Goal: Task Accomplishment & Management: Use online tool/utility

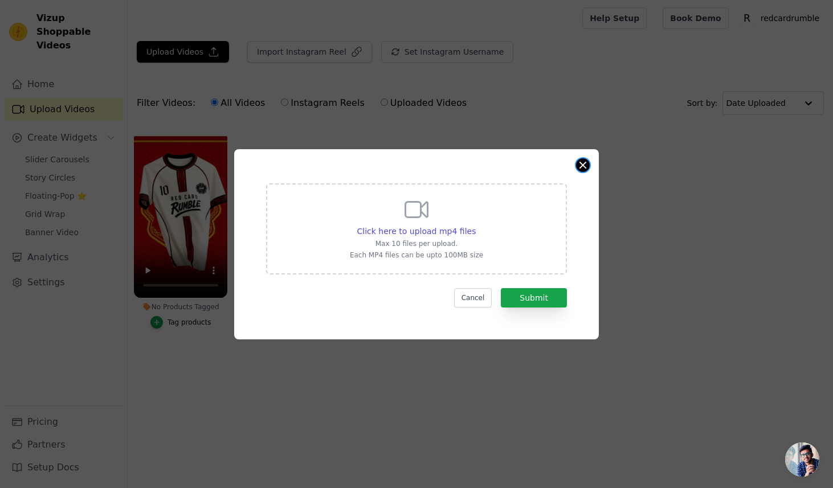
click at [582, 161] on button "Close modal" at bounding box center [583, 165] width 14 height 14
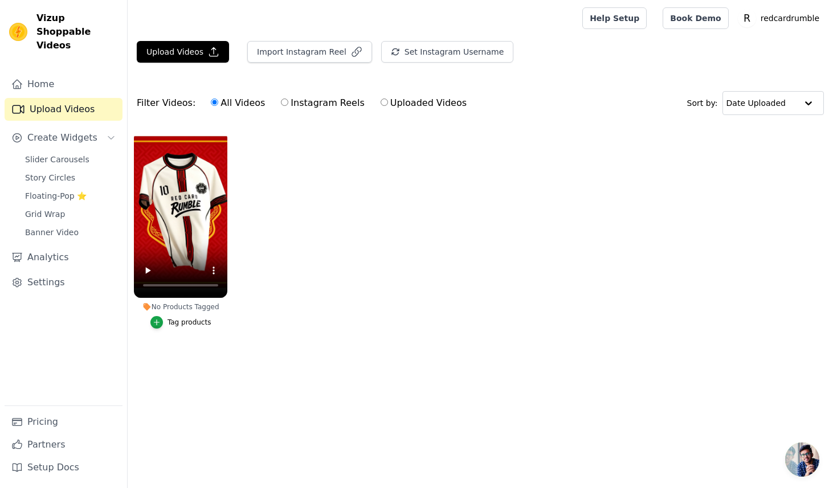
click at [345, 224] on ul "No Products Tagged Tag products" at bounding box center [480, 241] width 705 height 232
click at [91, 152] on link "Slider Carousels" at bounding box center [70, 160] width 104 height 16
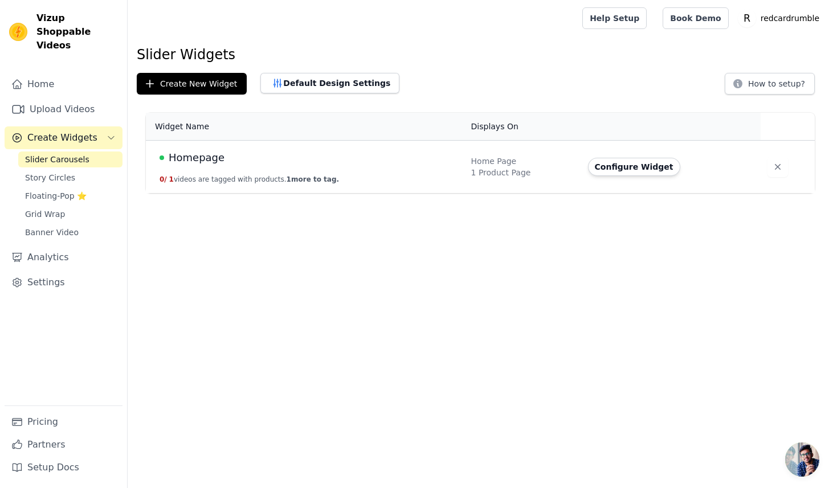
click at [228, 148] on td "Homepage 0 / 1 videos are tagged with products. 1 more to tag." at bounding box center [305, 167] width 319 height 53
click at [222, 158] on div "Homepage" at bounding box center [309, 158] width 298 height 16
click at [628, 166] on button "Configure Widget" at bounding box center [634, 167] width 92 height 18
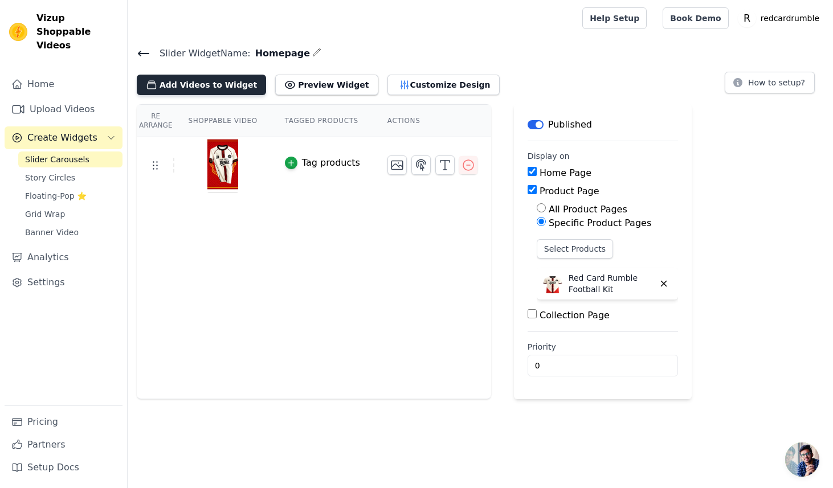
click at [169, 87] on button "Add Videos to Widget" at bounding box center [201, 85] width 129 height 21
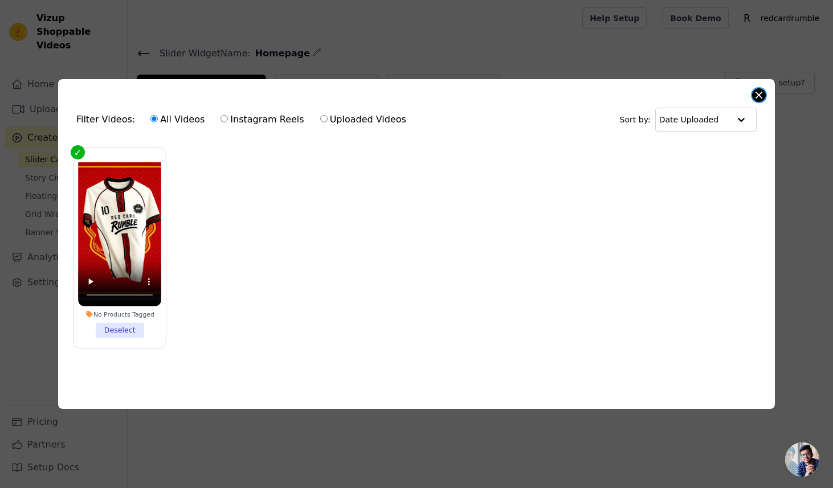
click at [762, 96] on button "Close modal" at bounding box center [759, 95] width 14 height 14
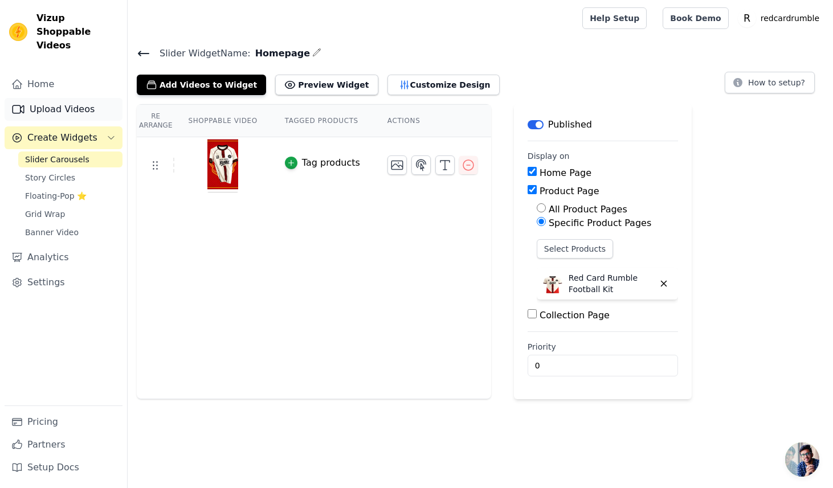
click at [75, 98] on link "Upload Videos" at bounding box center [64, 109] width 118 height 23
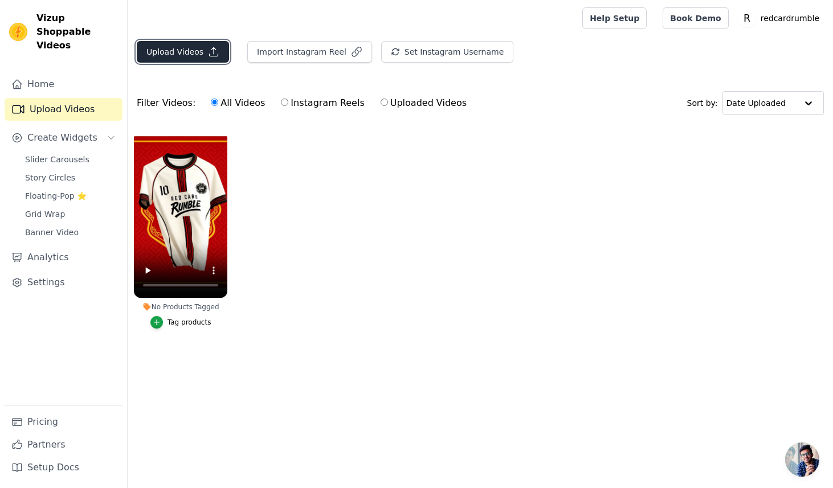
click at [177, 57] on button "Upload Videos" at bounding box center [183, 52] width 92 height 22
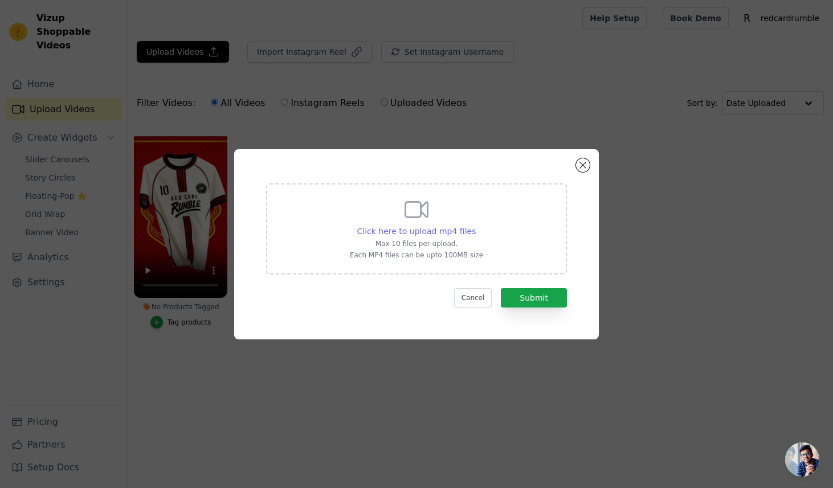
click at [382, 231] on span "Click here to upload mp4 files" at bounding box center [416, 231] width 119 height 9
click at [475, 226] on input "Click here to upload mp4 files Max 10 files per upload. Each MP4 files can be u…" at bounding box center [475, 225] width 1 height 1
type input "C:\fakepath\Red Card rumble Promo Video.mp4"
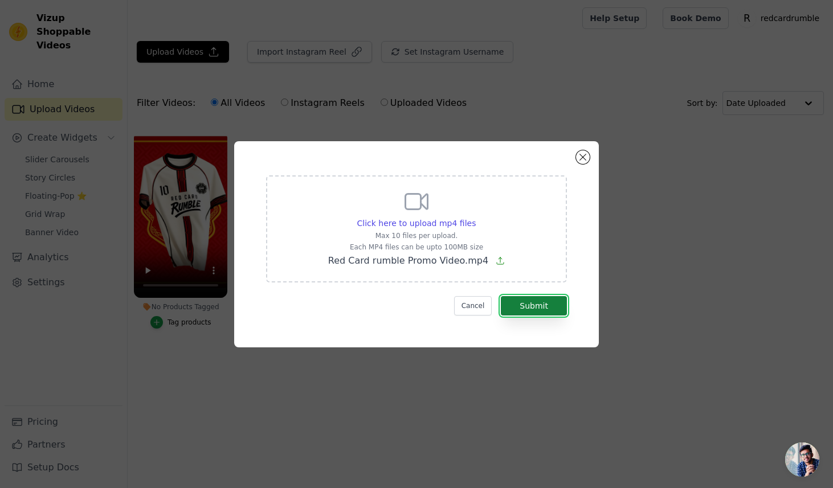
click at [511, 305] on button "Submit" at bounding box center [534, 305] width 66 height 19
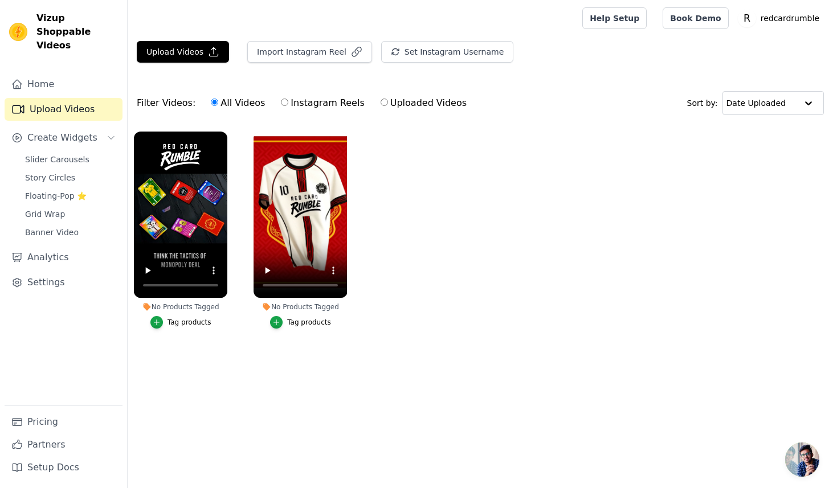
click at [443, 296] on ul "No Products Tagged Tag products No Products Tagged Tag products" at bounding box center [480, 241] width 705 height 232
click at [456, 219] on ul "No Products Tagged Tag products No Products Tagged Tag products" at bounding box center [480, 241] width 705 height 232
click at [68, 154] on span "Slider Carousels" at bounding box center [57, 159] width 64 height 11
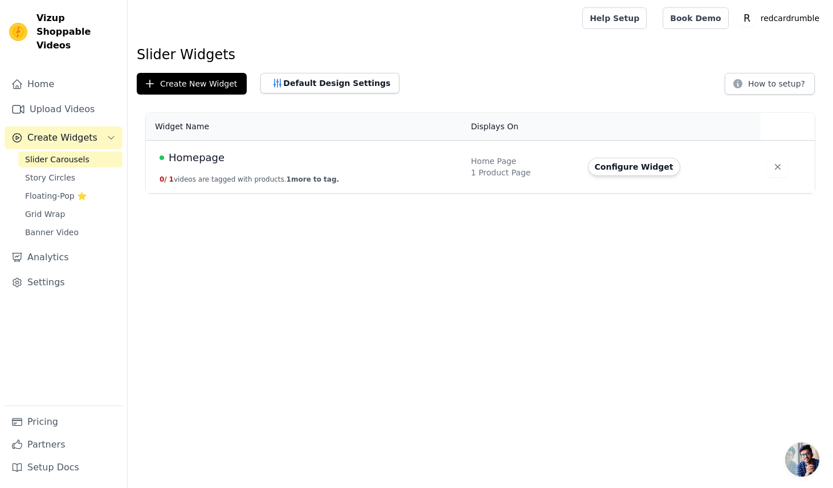
click at [283, 158] on div "Homepage" at bounding box center [309, 158] width 298 height 16
click at [629, 168] on button "Configure Widget" at bounding box center [634, 167] width 92 height 18
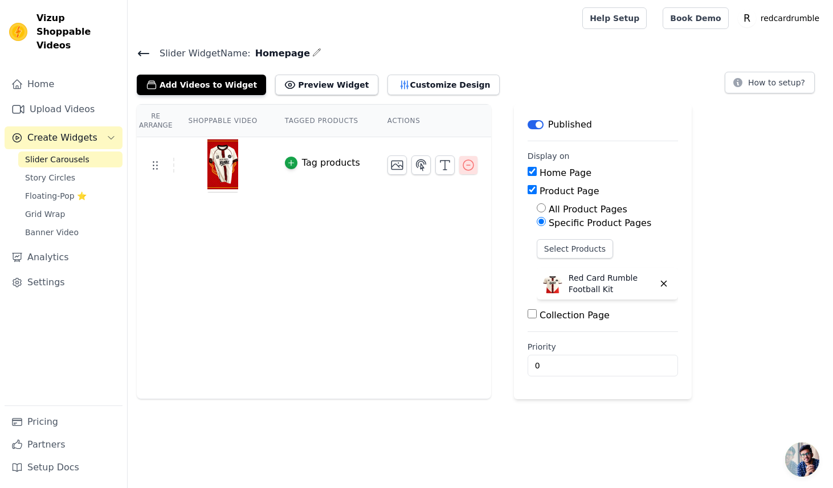
click at [464, 165] on icon "button" at bounding box center [468, 165] width 10 height 10
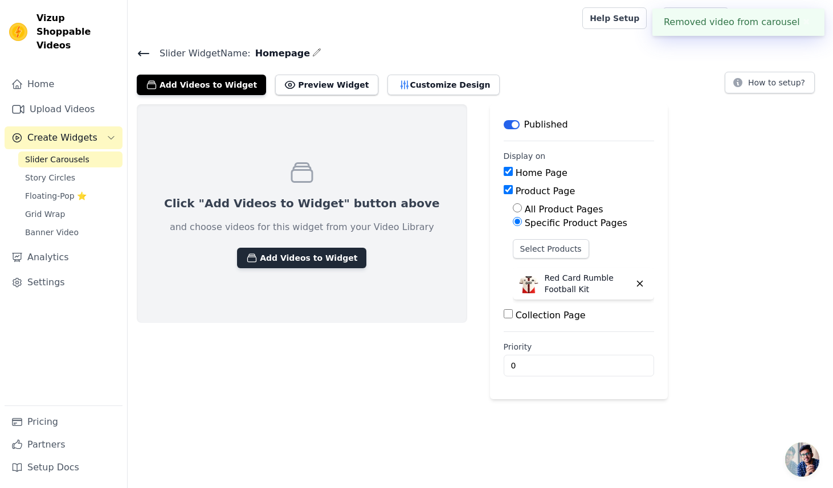
click at [263, 262] on button "Add Videos to Widget" at bounding box center [301, 258] width 129 height 21
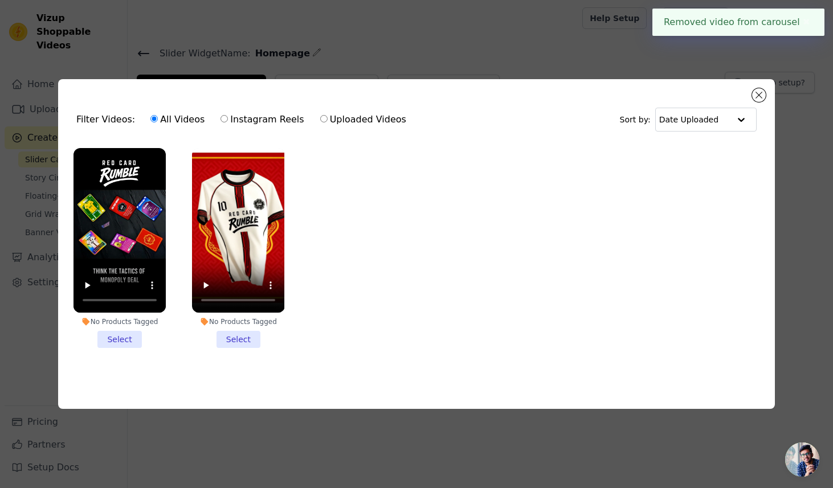
click at [120, 344] on li "No Products Tagged Select" at bounding box center [120, 248] width 92 height 200
click at [0, 0] on input "No Products Tagged Select" at bounding box center [0, 0] width 0 height 0
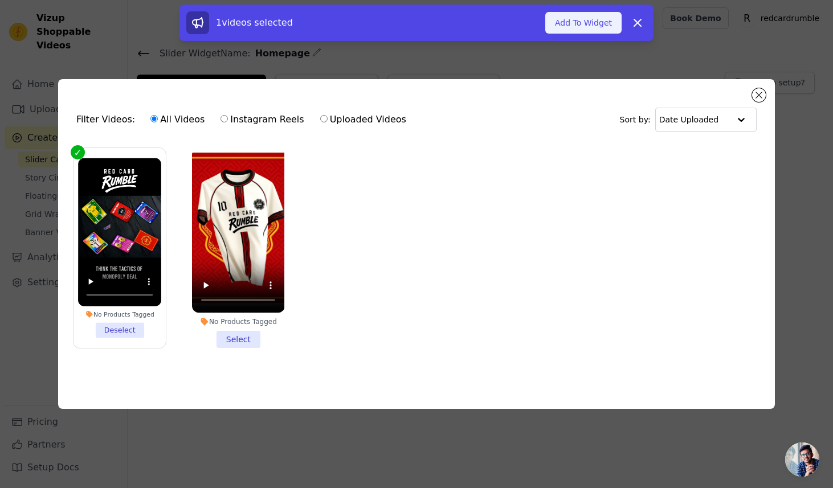
click at [582, 21] on button "Add To Widget" at bounding box center [583, 23] width 76 height 22
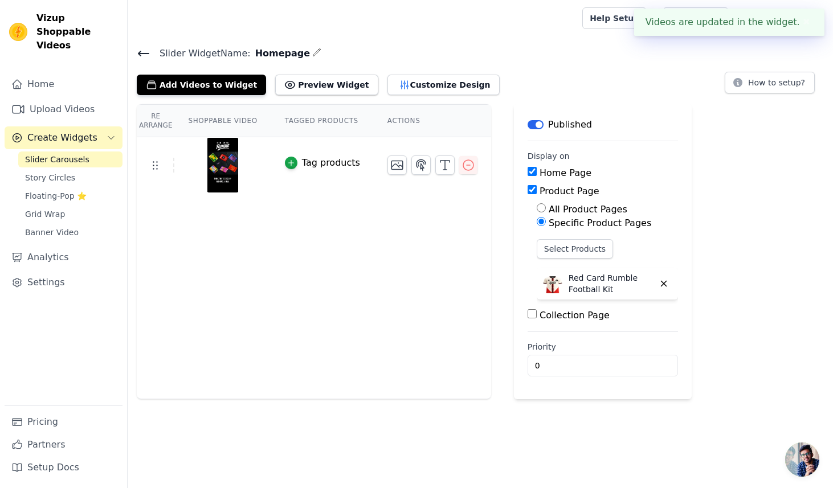
click at [638, 62] on div "Slider Widget Name: Homepage Add Videos to Widget Preview Widget Customize Desi…" at bounding box center [480, 71] width 705 height 50
click at [287, 92] on button "Preview Widget" at bounding box center [326, 85] width 103 height 21
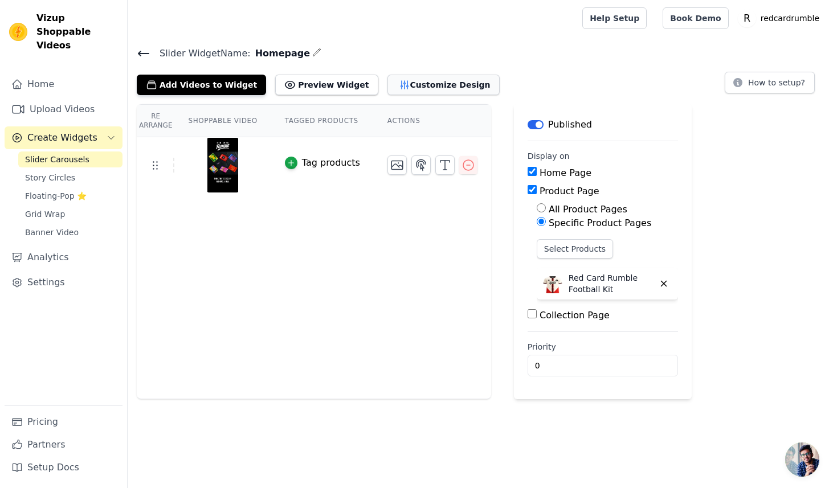
click at [407, 84] on button "Customize Design" at bounding box center [443, 85] width 112 height 21
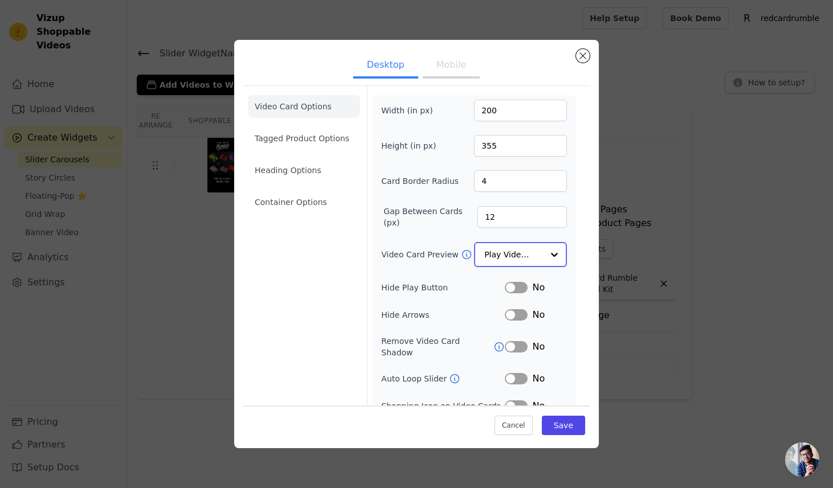
click at [525, 250] on input "Video Card Preview" at bounding box center [513, 254] width 59 height 23
click at [573, 234] on div "Width (in px) 200 Height (in px) 355 Card Border Radius 4 Gap Between Cards (px…" at bounding box center [474, 269] width 204 height 349
click at [309, 137] on li "Tagged Product Options" at bounding box center [304, 138] width 112 height 23
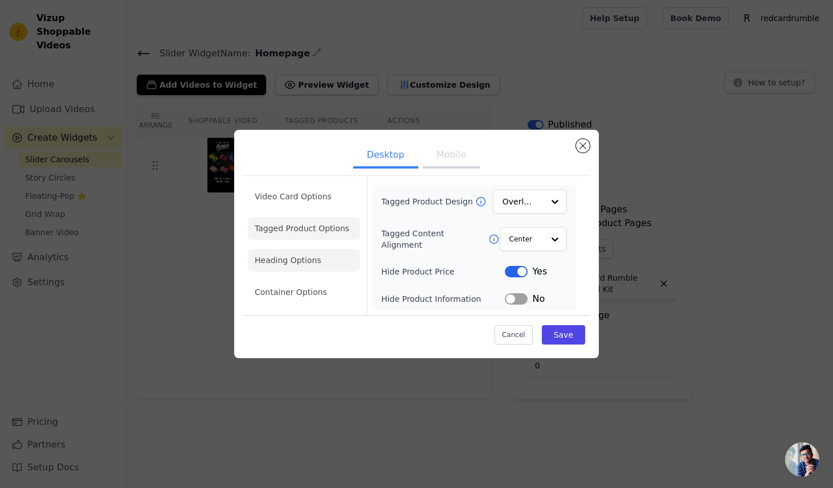
click at [294, 267] on li "Heading Options" at bounding box center [304, 260] width 112 height 23
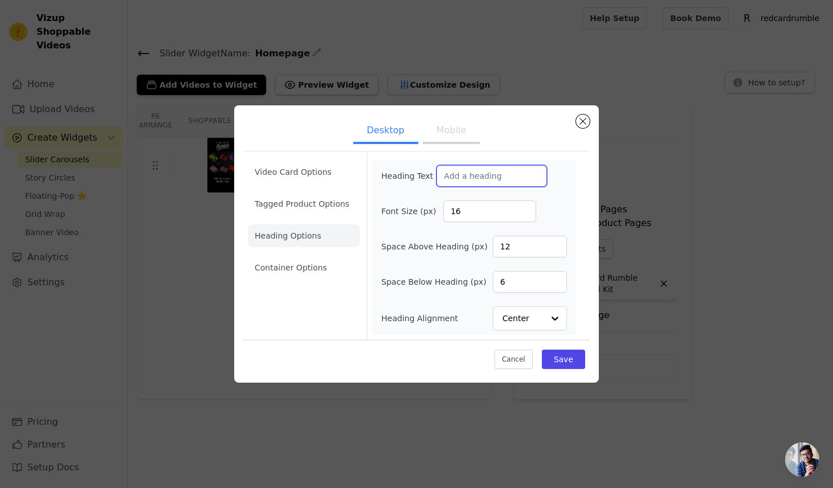
click at [469, 179] on input "Heading Text" at bounding box center [491, 176] width 111 height 22
type input "Intro Video"
click at [548, 358] on button "Save" at bounding box center [563, 359] width 43 height 19
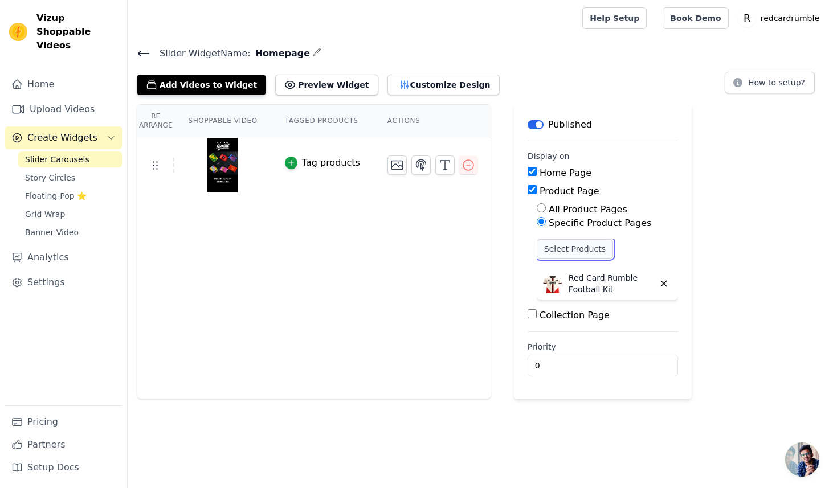
click at [550, 248] on button "Select Products" at bounding box center [575, 248] width 76 height 19
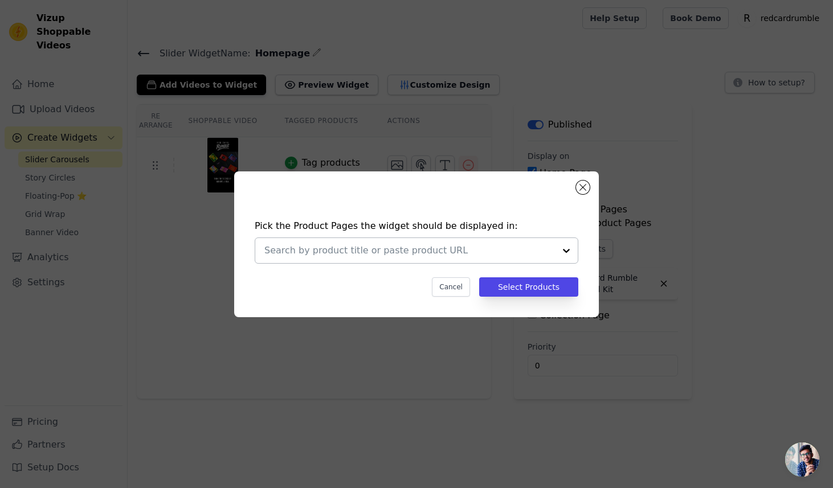
click at [576, 182] on div "Pick the Product Pages the widget should be displayed in: Cancel Select Products" at bounding box center [416, 245] width 365 height 146
click at [582, 184] on button "Close modal" at bounding box center [583, 188] width 14 height 14
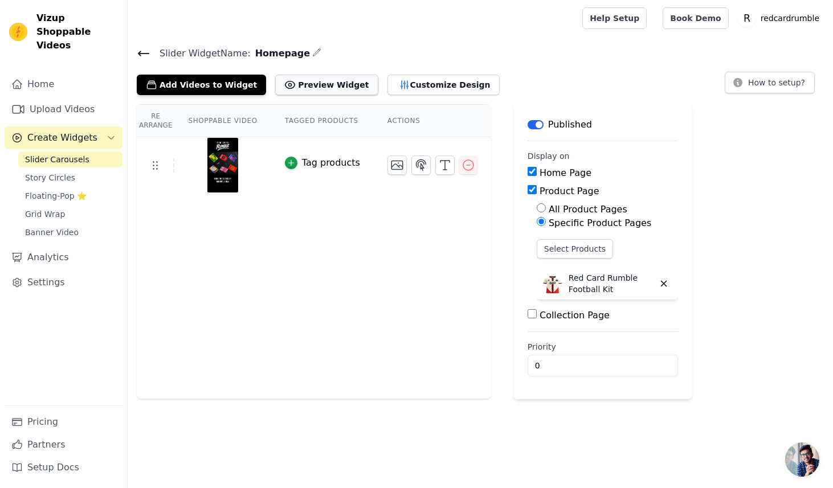
click at [284, 89] on icon at bounding box center [289, 84] width 11 height 11
click at [71, 154] on span "Slider Carousels" at bounding box center [57, 159] width 64 height 11
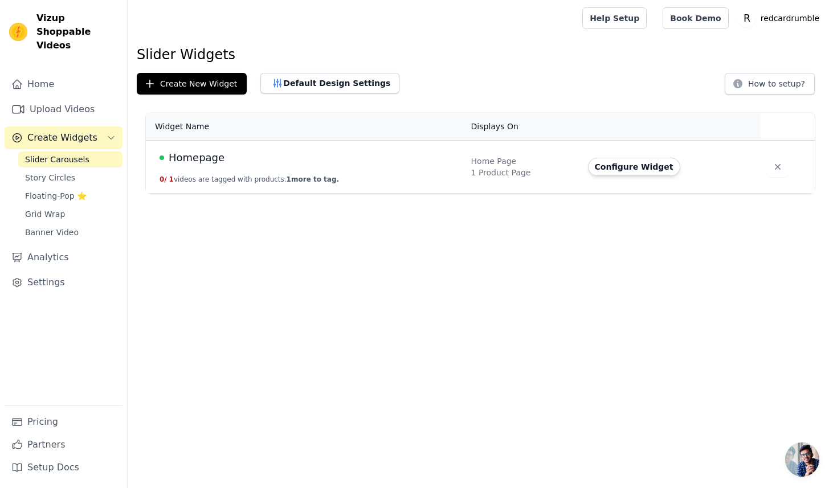
click at [323, 171] on td "Homepage 0 / 1 videos are tagged with products. 1 more to tag." at bounding box center [305, 167] width 319 height 53
click at [649, 170] on button "Configure Widget" at bounding box center [634, 167] width 92 height 18
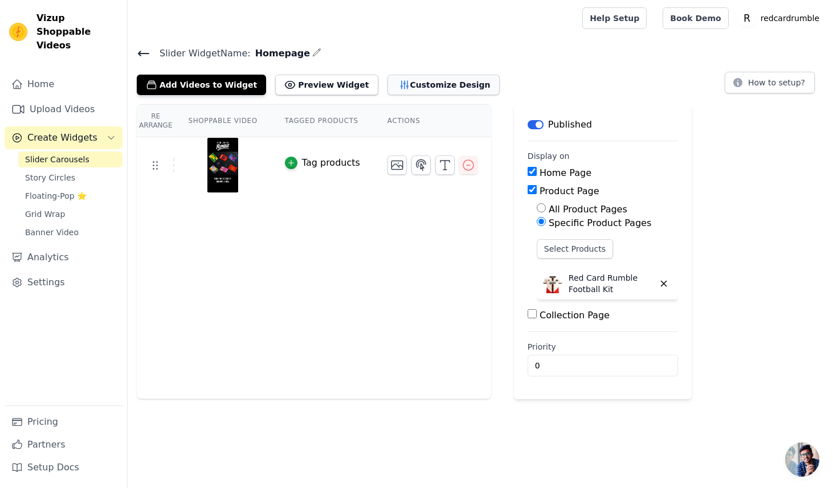
click at [403, 84] on button "Customize Design" at bounding box center [443, 85] width 112 height 21
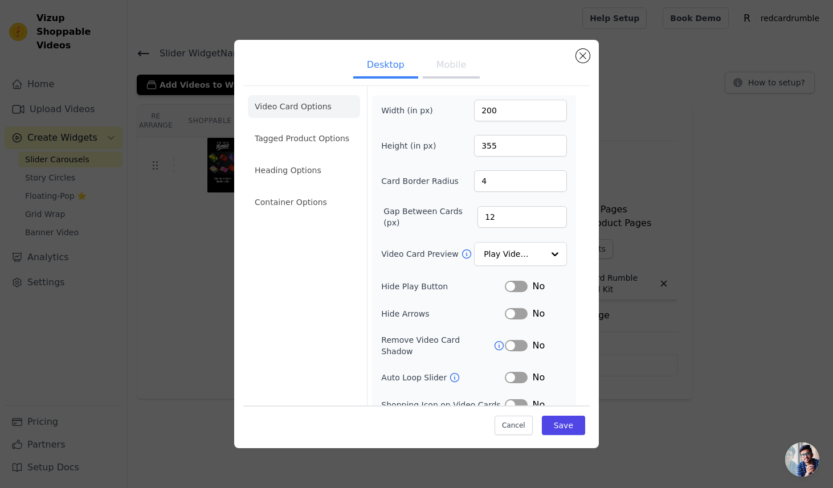
click at [468, 65] on button "Mobile" at bounding box center [451, 66] width 57 height 25
click at [372, 65] on button "Desktop" at bounding box center [385, 66] width 65 height 25
click at [576, 55] on div "Desktop Mobile Video Card Options Tagged Product Options Heading Options Contai…" at bounding box center [416, 244] width 365 height 409
click at [579, 58] on button "Close modal" at bounding box center [583, 56] width 14 height 14
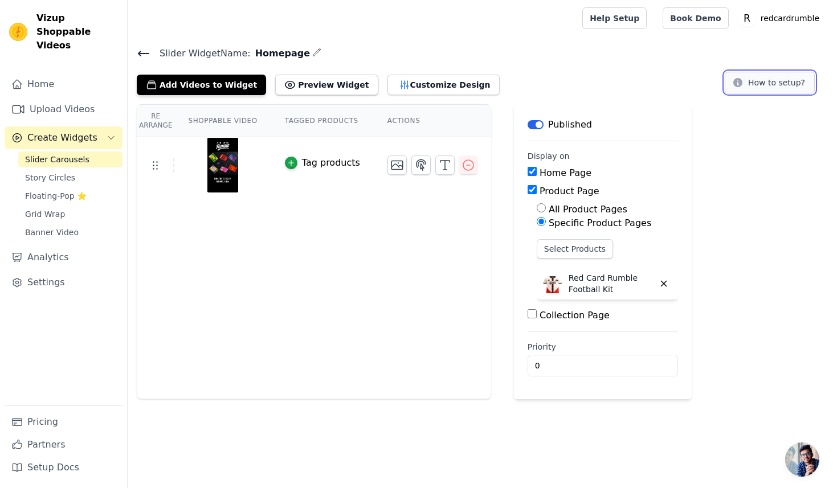
click at [741, 77] on icon at bounding box center [737, 82] width 11 height 11
click at [72, 271] on link "Settings" at bounding box center [64, 282] width 118 height 23
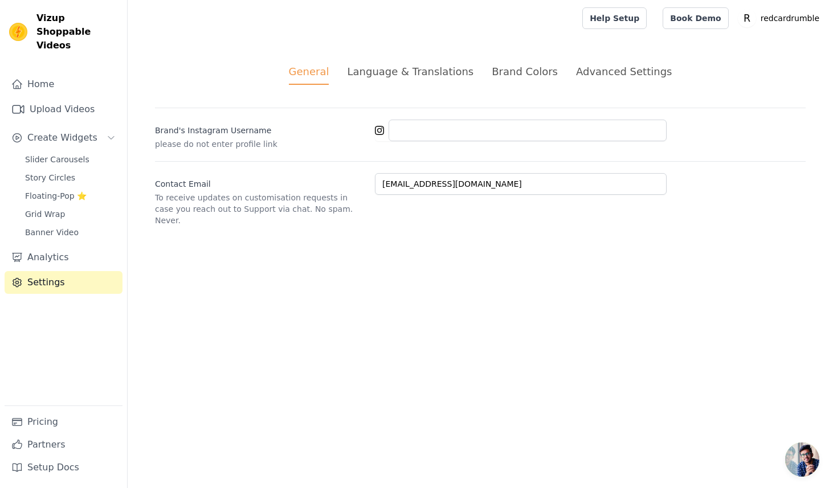
click at [530, 69] on div "Brand Colors" at bounding box center [525, 71] width 66 height 15
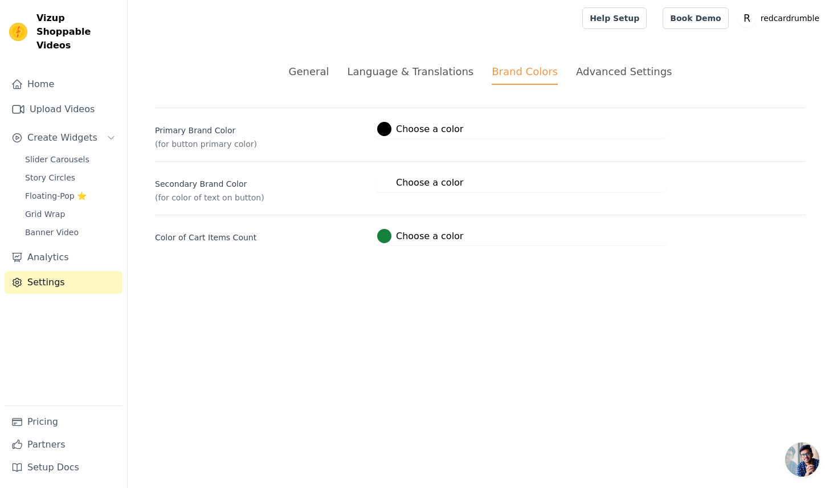
click at [362, 192] on p "(for color of text on button)" at bounding box center [260, 197] width 211 height 11
click at [387, 187] on div at bounding box center [384, 182] width 14 height 14
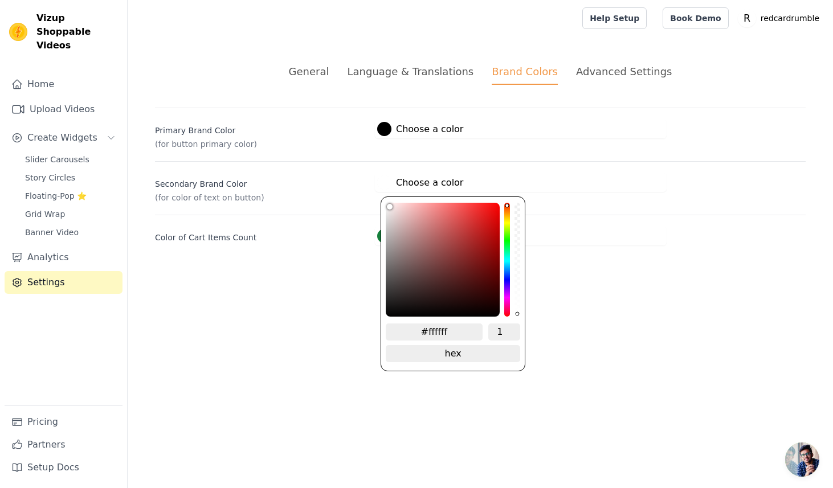
type input "#f03434"
type input "#f03232"
type input "#f03131"
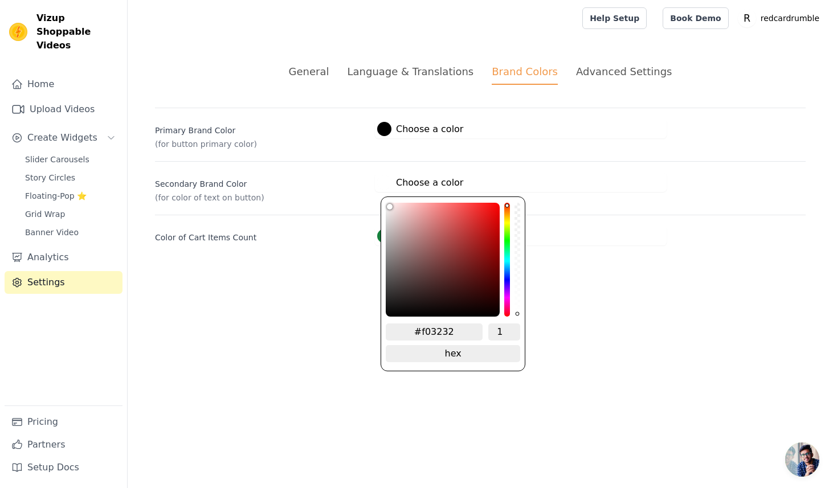
type input "#f03131"
type input "#f03030"
type input "#f12b2b"
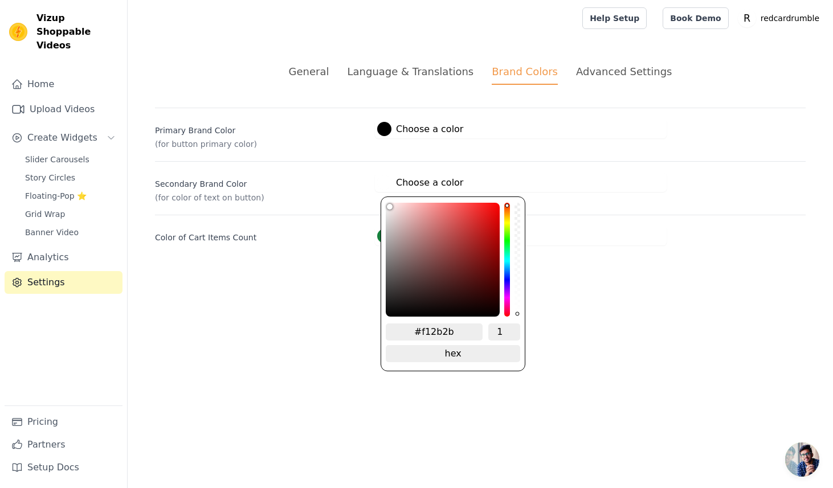
type input "#f22626"
type input "#f51c1c"
type input "#f71010"
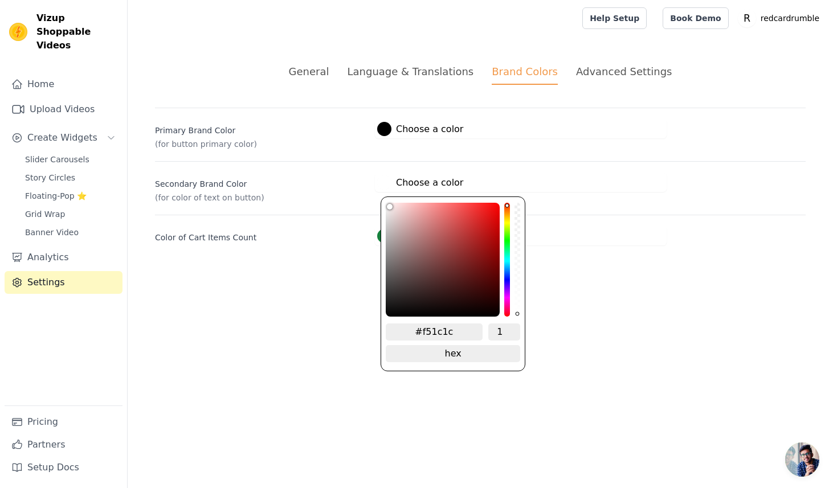
type input "#f71010"
type input "#fa0606"
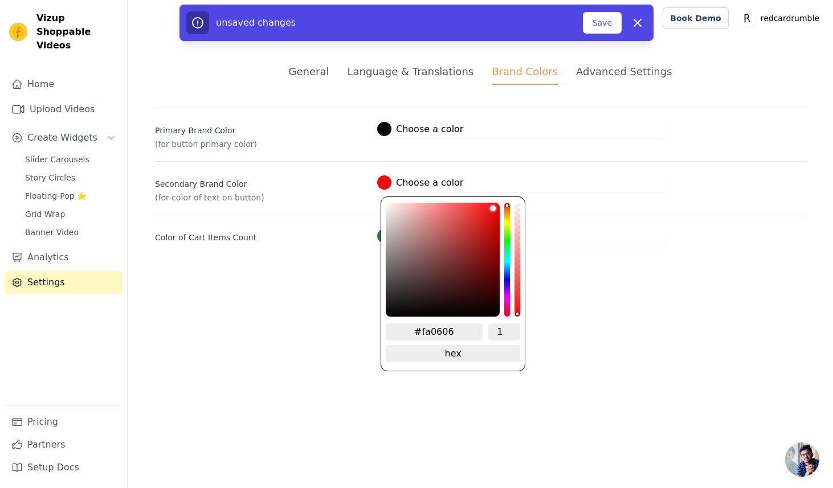
type input "#fb0000"
type input "#fc0000"
type input "#fe0000"
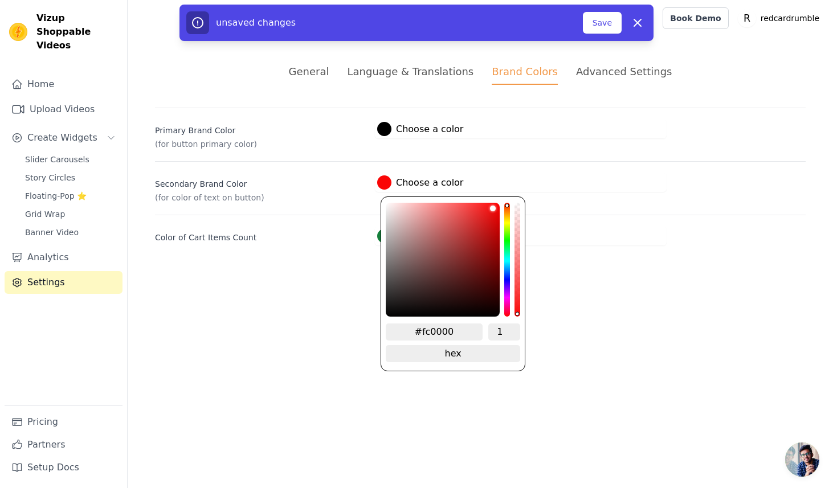
type input "#fe0000"
type input "#ff0000"
type input "#fe0000"
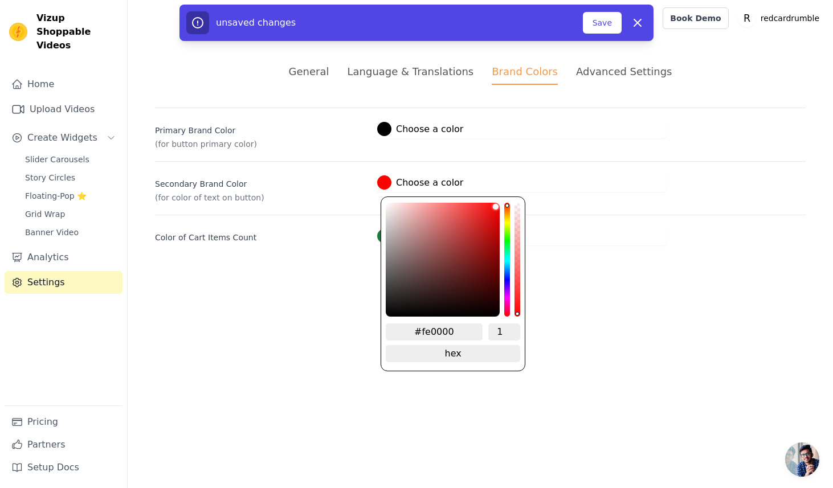
type input "#fb0000"
type input "#f90000"
type input "#f50000"
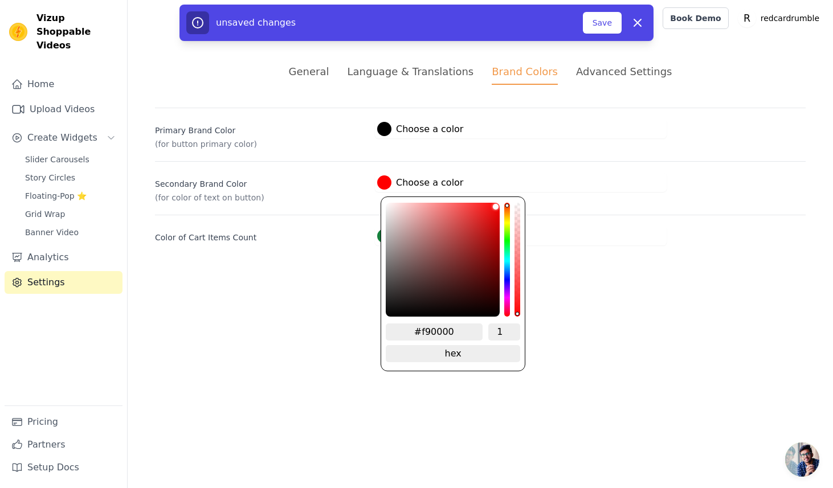
type input "#f50000"
type input "#f00000"
type input "#ed0000"
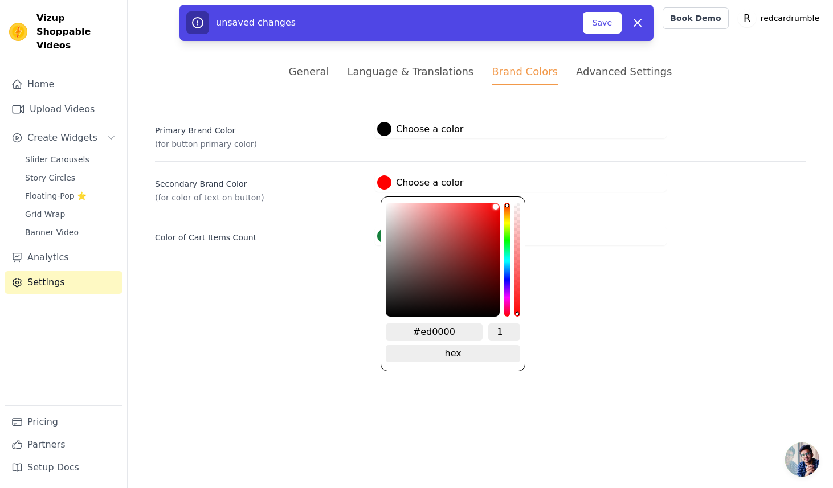
type input "#eb0000"
type input "#e90000"
type input "#e80000"
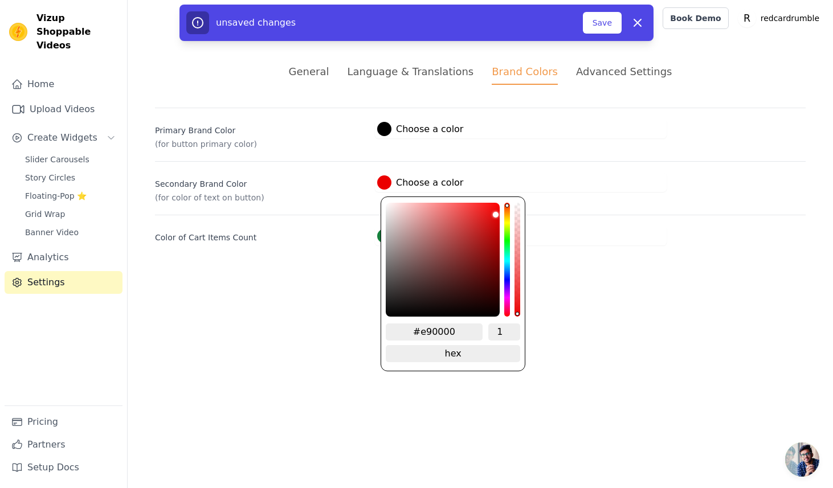
type input "#e80000"
type input "#e70000"
type input "#e60000"
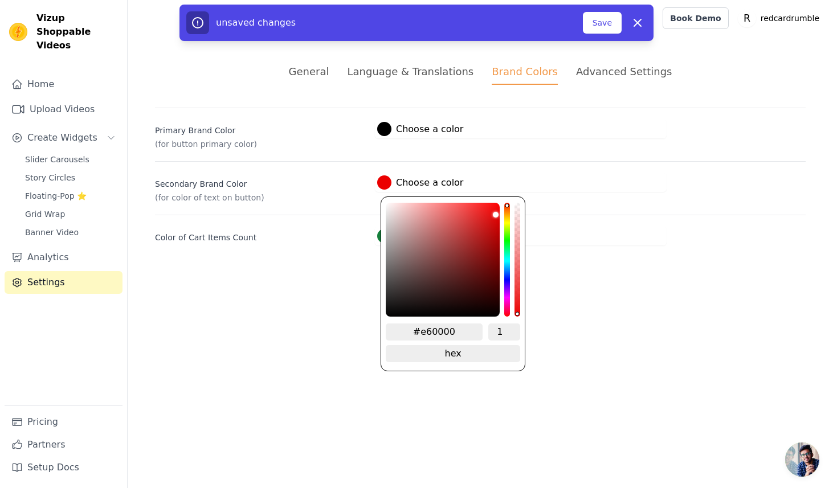
type input "#e40000"
type input "#e30000"
type input "#e20000"
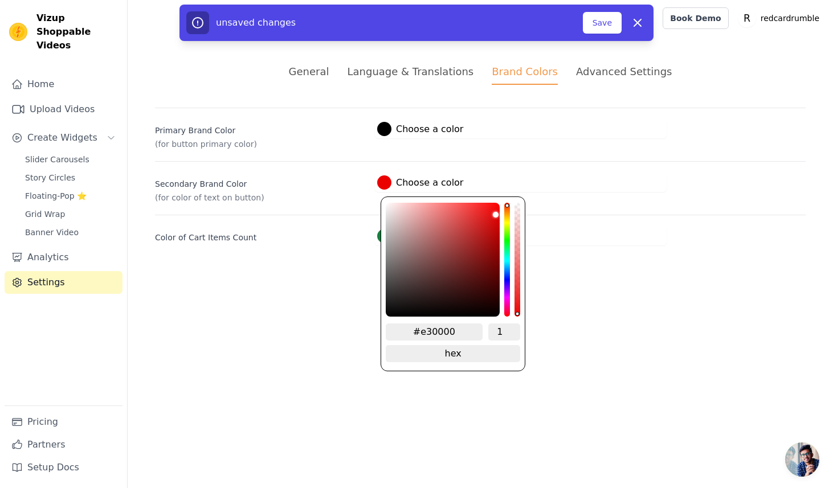
type input "#e20000"
type input "#e00000"
type input "#df0000"
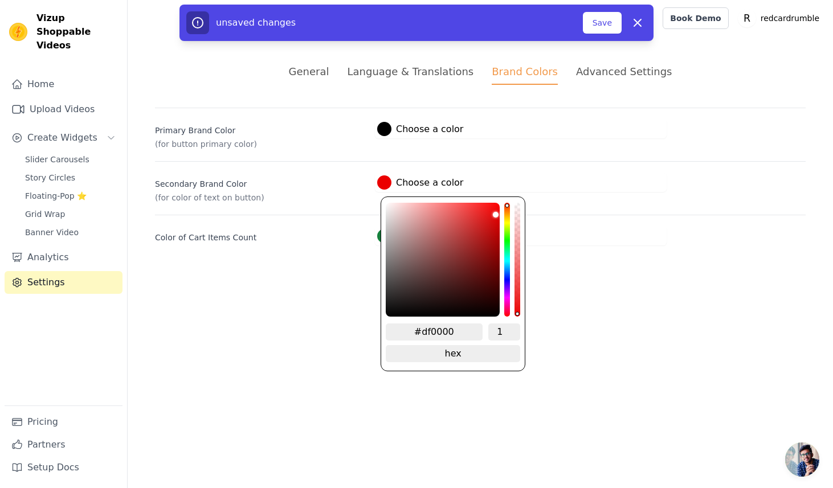
type input "#de0000"
type input "#dd0000"
type input "#db0000"
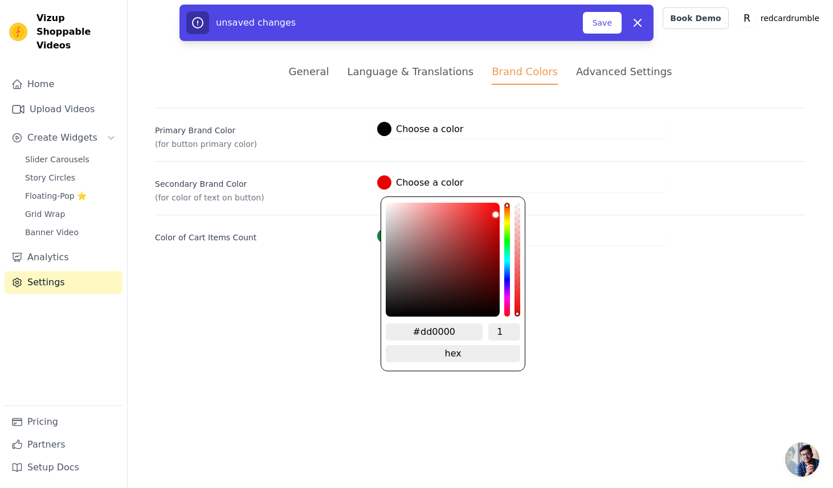
type input "#db0000"
drag, startPoint x: 475, startPoint y: 209, endPoint x: 514, endPoint y: 215, distance: 39.2
click at [508, 218] on div "#db0000 1 hex change to rgb" at bounding box center [453, 284] width 145 height 175
click at [670, 227] on div "#15803c Choose a color #15803c 1 hex change to rgb" at bounding box center [590, 236] width 431 height 19
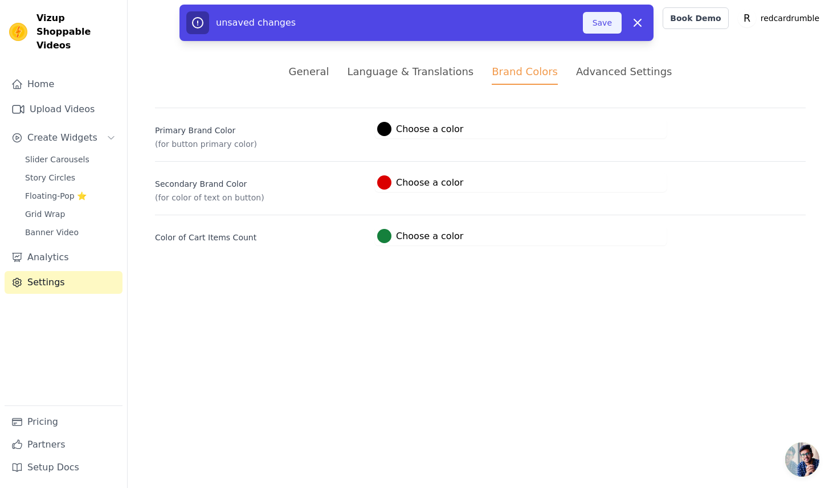
click at [589, 25] on button "Save" at bounding box center [602, 23] width 39 height 22
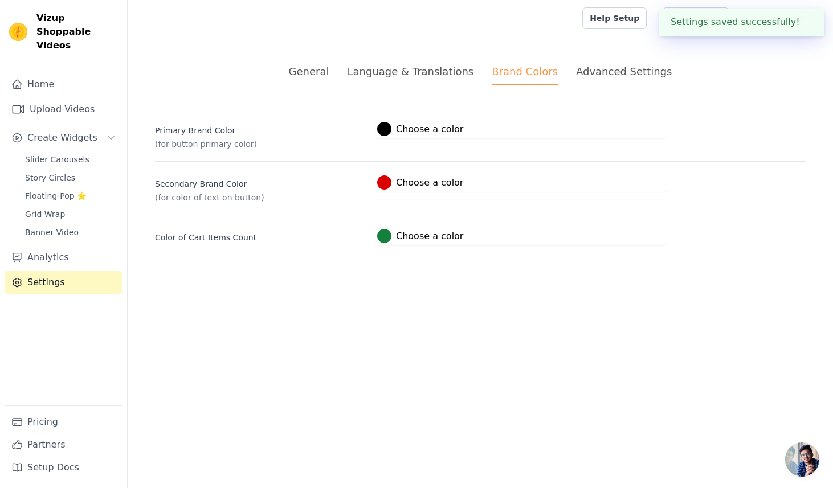
click at [586, 79] on div "Advanced Settings" at bounding box center [624, 71] width 96 height 15
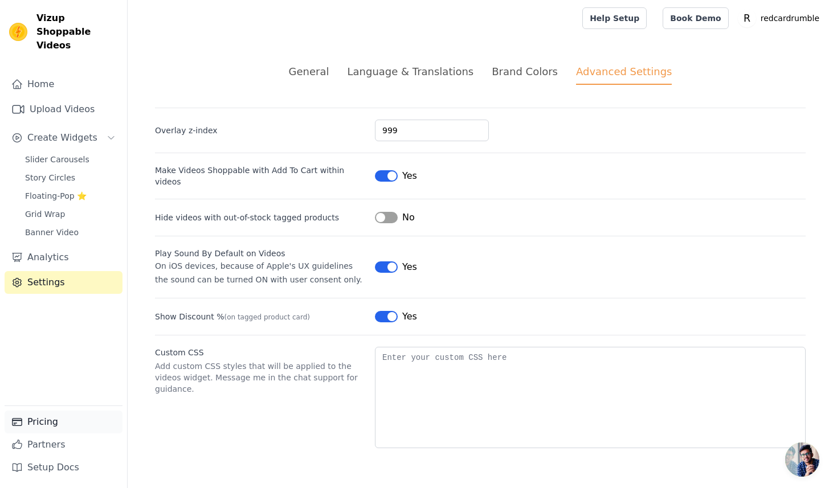
click at [51, 417] on link "Pricing" at bounding box center [64, 422] width 118 height 23
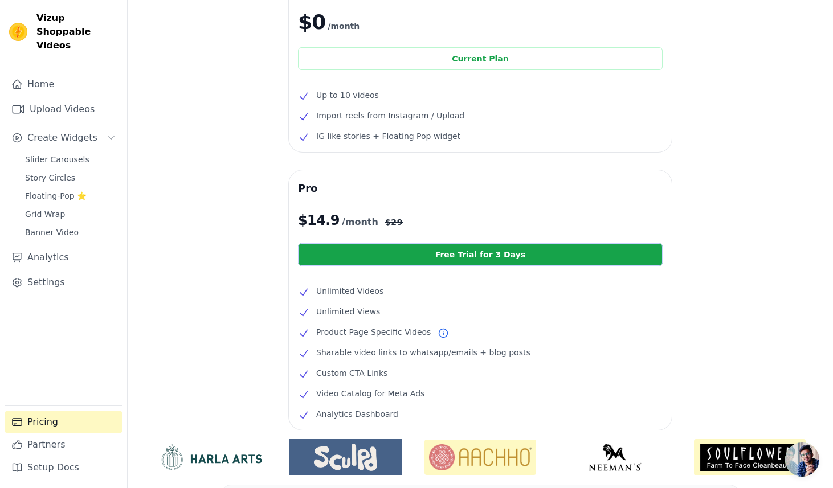
scroll to position [77, 0]
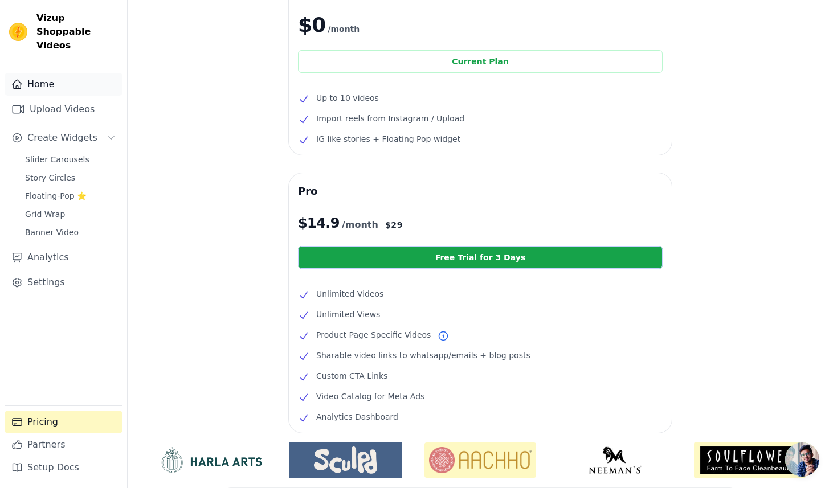
click at [48, 76] on link "Home" at bounding box center [64, 84] width 118 height 23
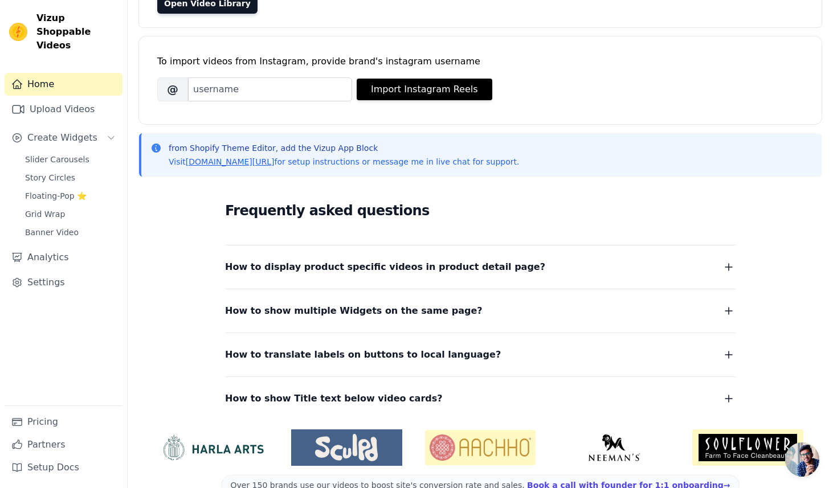
scroll to position [151, 0]
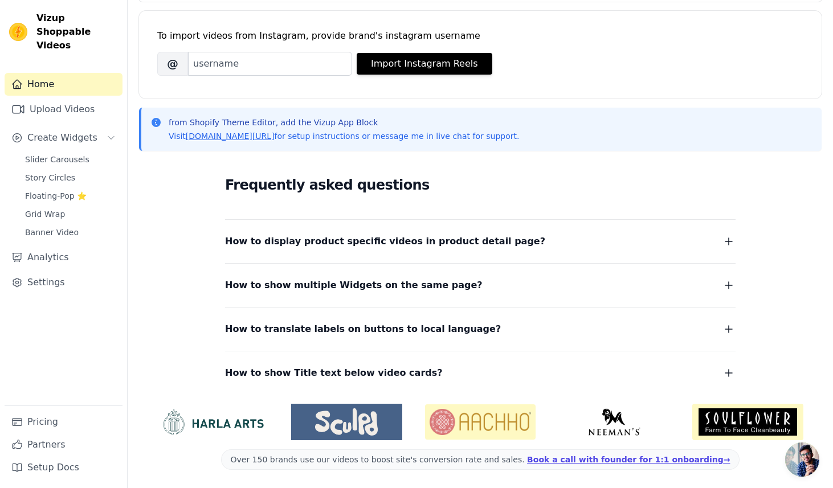
click at [373, 243] on span "How to display product specific videos in product detail page?" at bounding box center [385, 242] width 320 height 16
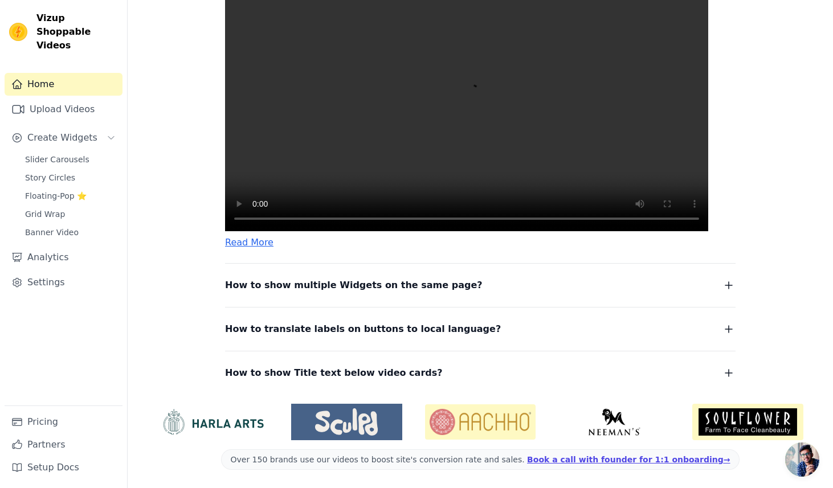
scroll to position [477, 0]
click at [365, 289] on span "How to show multiple Widgets on the same page?" at bounding box center [354, 285] width 258 height 16
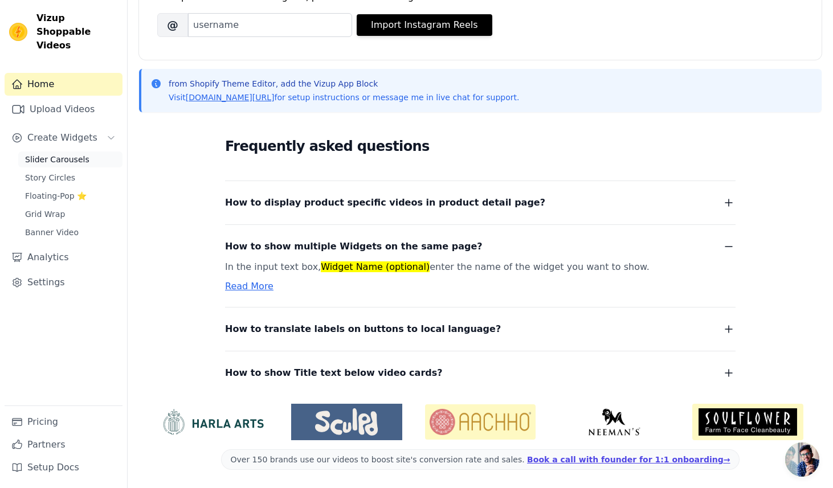
click at [66, 154] on span "Slider Carousels" at bounding box center [57, 159] width 64 height 11
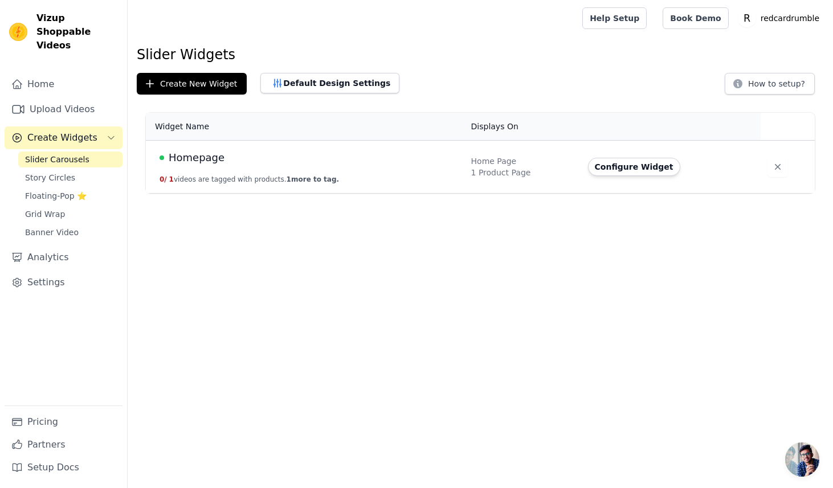
click at [281, 173] on td "Homepage 0 / 1 videos are tagged with products. 1 more to tag." at bounding box center [305, 167] width 319 height 53
click at [639, 166] on button "Configure Widget" at bounding box center [634, 167] width 92 height 18
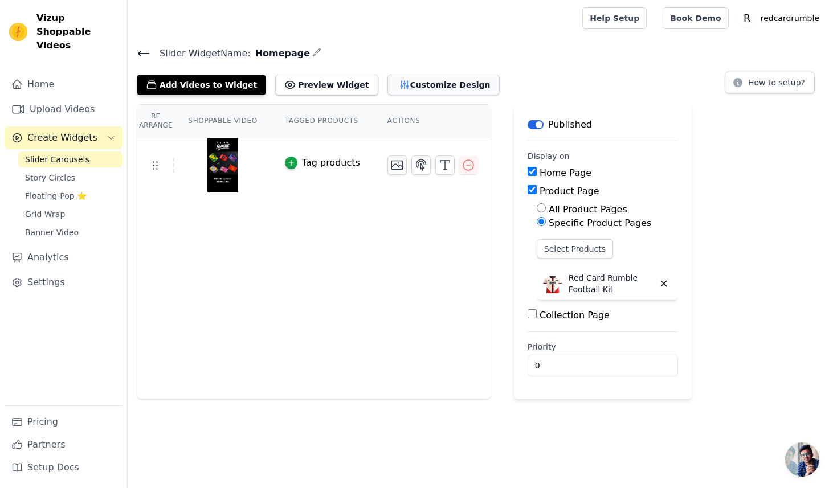
click at [389, 93] on button "Customize Design" at bounding box center [443, 85] width 112 height 21
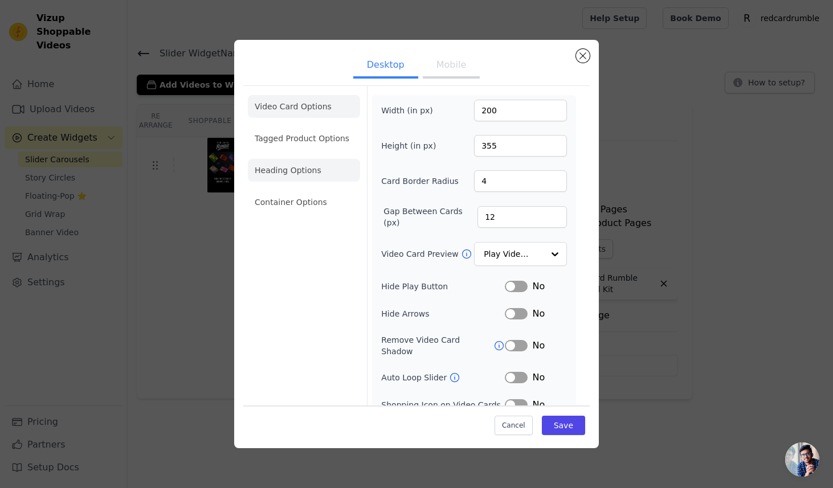
click at [325, 165] on li "Heading Options" at bounding box center [304, 170] width 112 height 23
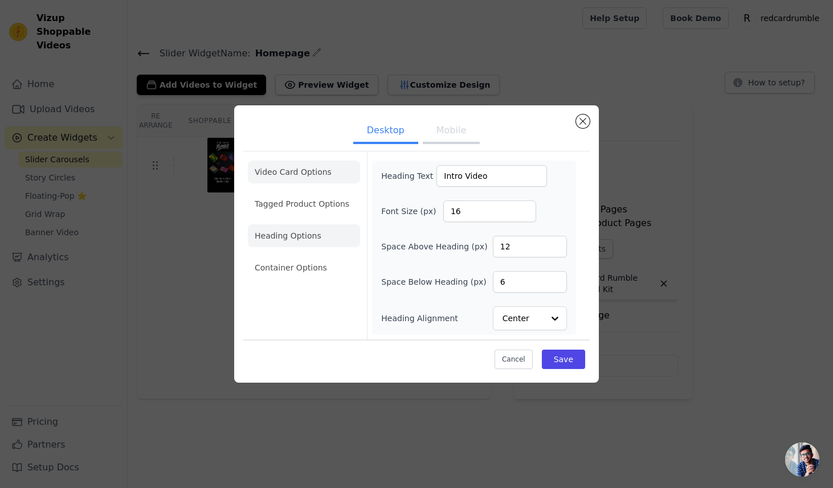
click at [323, 180] on li "Video Card Options" at bounding box center [304, 172] width 112 height 23
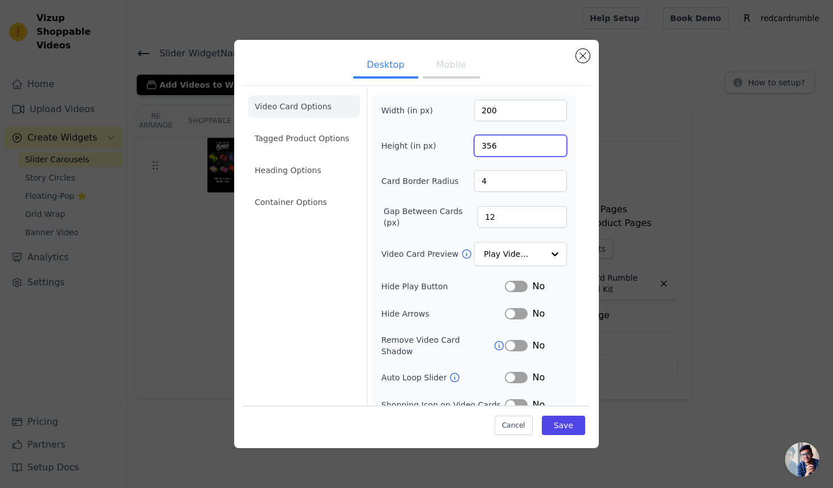
click at [555, 141] on input "356" at bounding box center [520, 146] width 93 height 22
click at [555, 141] on input "357" at bounding box center [520, 146] width 93 height 22
click at [555, 141] on input "358" at bounding box center [520, 146] width 93 height 22
type input "359"
click at [555, 141] on input "359" at bounding box center [520, 146] width 93 height 22
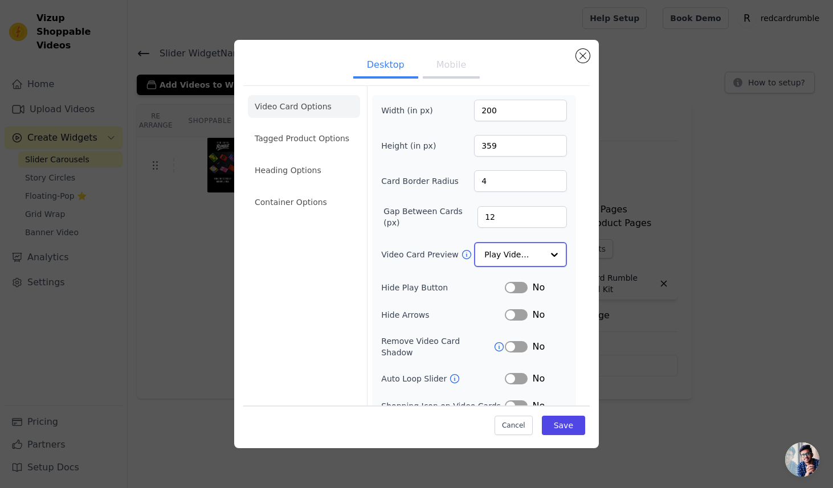
click at [520, 259] on input "Video Card Preview" at bounding box center [513, 254] width 59 height 23
click at [455, 228] on label "Gap Between Cards (px)" at bounding box center [430, 217] width 94 height 23
click at [477, 228] on input "12" at bounding box center [521, 217] width 89 height 22
click at [438, 72] on button "Mobile" at bounding box center [451, 66] width 57 height 25
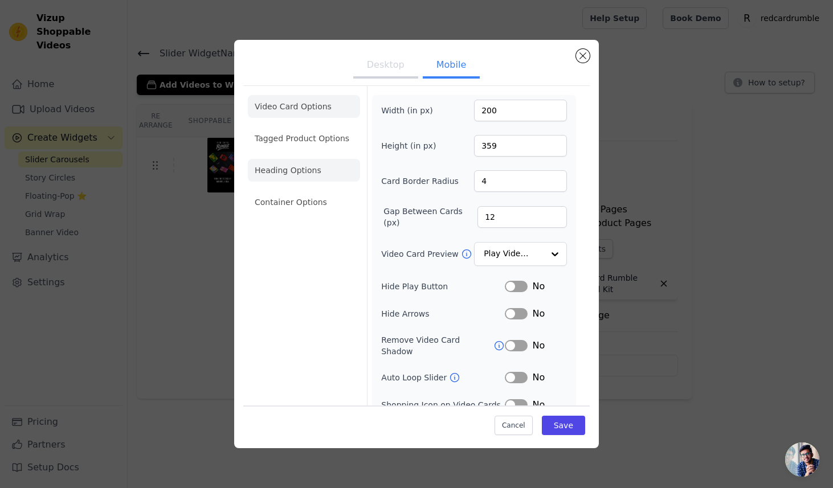
click at [311, 166] on li "Heading Options" at bounding box center [304, 170] width 112 height 23
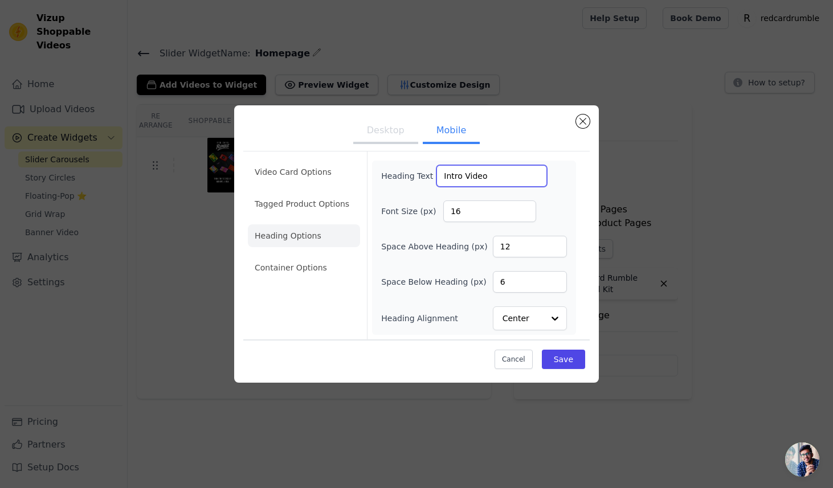
click at [476, 179] on input "Intro Video" at bounding box center [491, 176] width 111 height 22
type input "Red Card Rumble Game Overview"
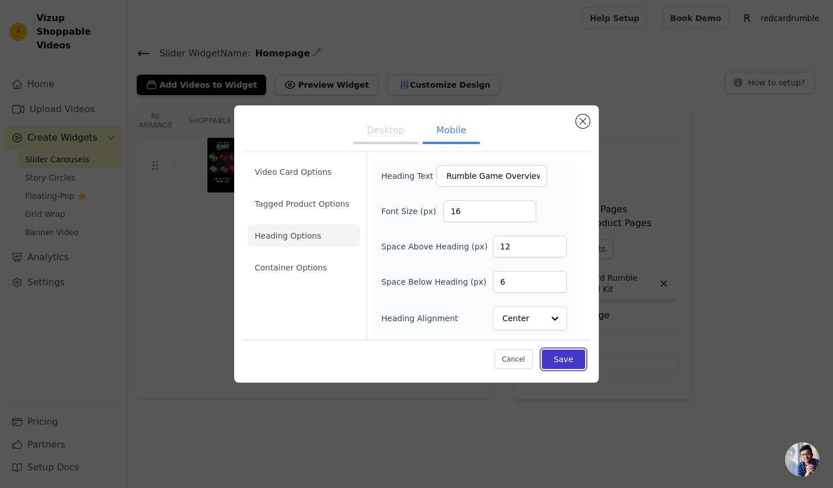
scroll to position [0, 0]
click at [559, 360] on button "Save" at bounding box center [563, 359] width 43 height 19
